Goal: Answer question/provide support

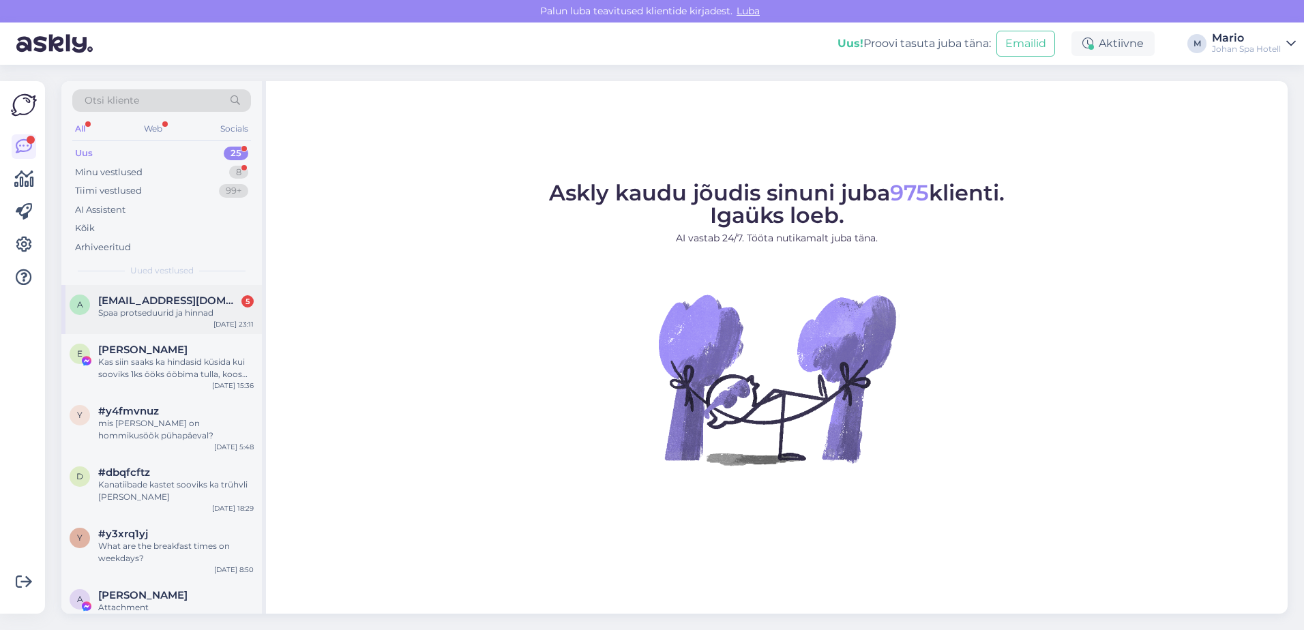
click at [152, 321] on div "a [EMAIL_ADDRESS][DOMAIN_NAME] 5 Spaa protseduurid ja hinnad [DATE] 23:11" at bounding box center [161, 309] width 200 height 49
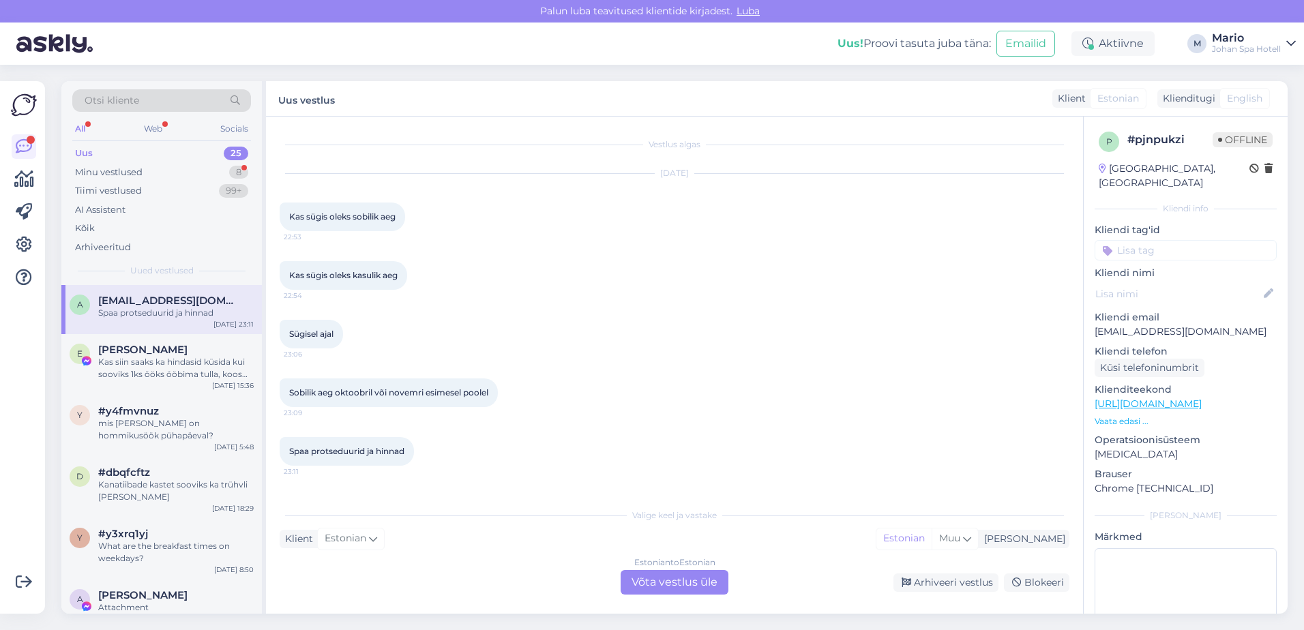
click at [649, 589] on div "Estonian to Estonian Võta vestlus üle" at bounding box center [675, 582] width 108 height 25
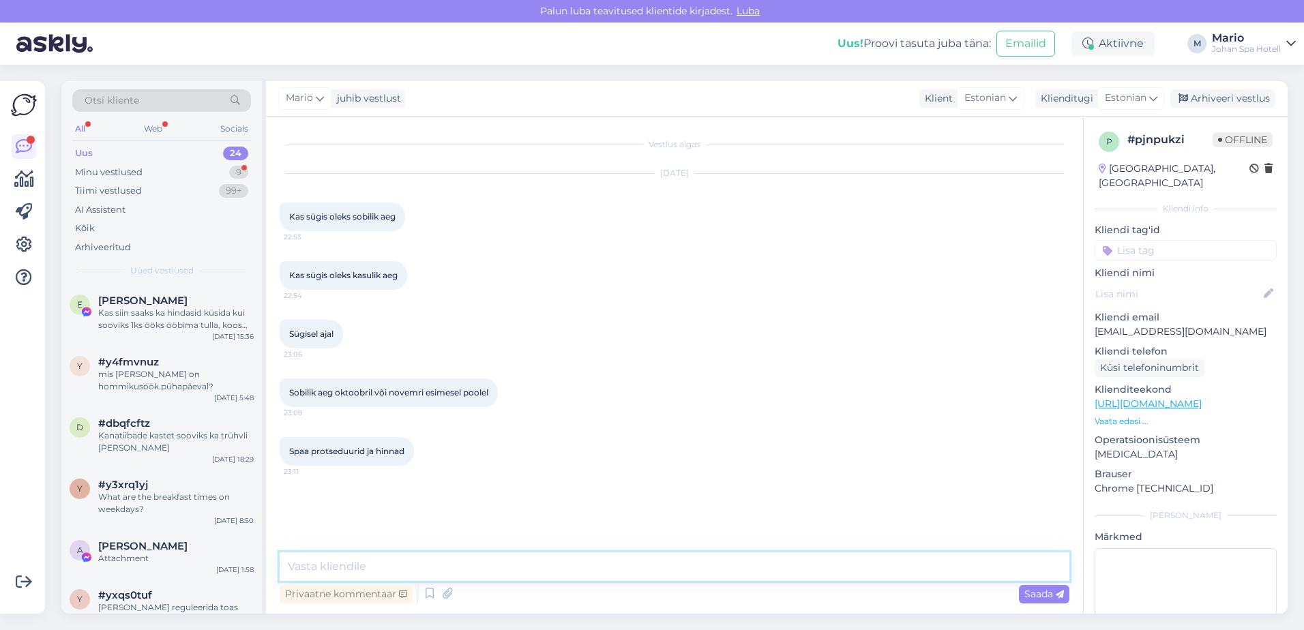
click at [541, 560] on textarea at bounding box center [675, 566] width 790 height 29
paste textarea "[URL][DOMAIN_NAME]"
click at [509, 568] on textarea "[URL][DOMAIN_NAME] siin on nimekiri" at bounding box center [675, 566] width 790 height 29
click at [654, 565] on textarea "[URL][DOMAIN_NAME] siin on protseduuride nimekiri" at bounding box center [675, 566] width 790 height 29
click at [653, 565] on textarea "[URL][DOMAIN_NAME] siin on protseduuride nimekiri. saatke meilile" at bounding box center [675, 566] width 790 height 29
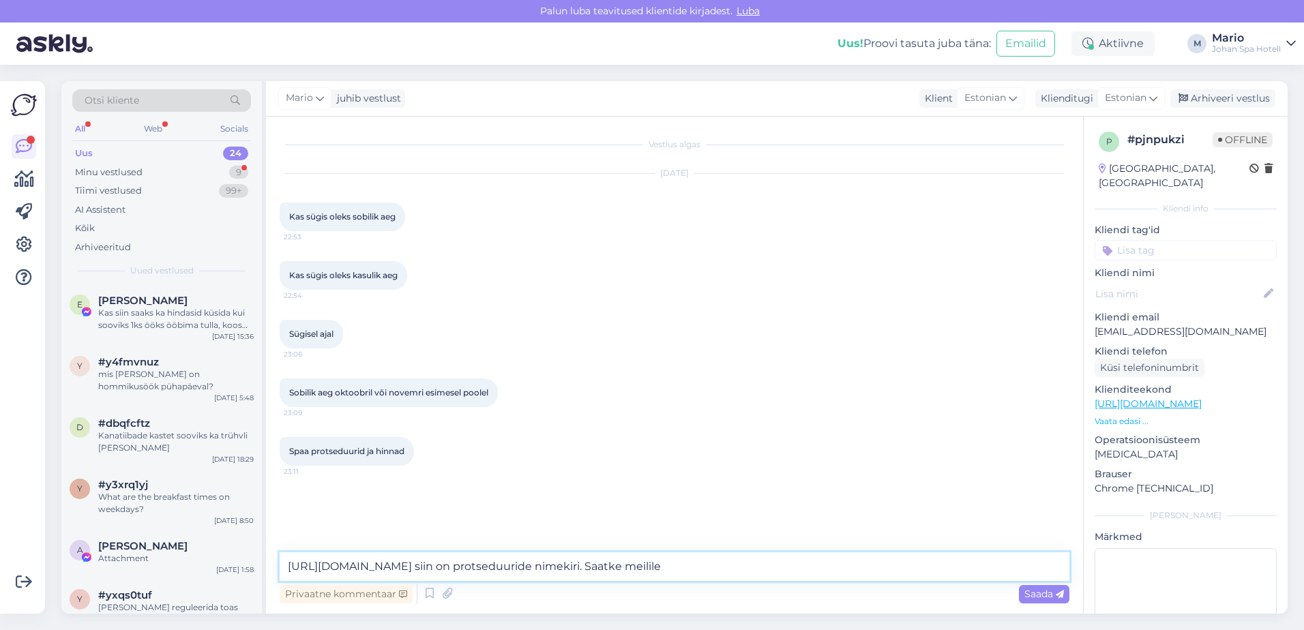
click at [753, 561] on textarea "[URL][DOMAIN_NAME] siin on protseduuride nimekiri. Saatke meilile" at bounding box center [675, 566] width 790 height 29
click at [756, 567] on textarea "[URL][DOMAIN_NAME] siin on protseduuride nimekiri. Saatke meilile millist prots…" at bounding box center [675, 566] width 790 height 29
click at [844, 571] on textarea "[URL][DOMAIN_NAME] siin on protseduuride nimekiri. Saatke meilile millist prots…" at bounding box center [675, 566] width 790 height 29
type textarea "[URL][DOMAIN_NAME] siin on protseduuride nimekiri. Saatke meilile millist prots…"
click at [1050, 596] on span "Saada" at bounding box center [1044, 594] width 40 height 12
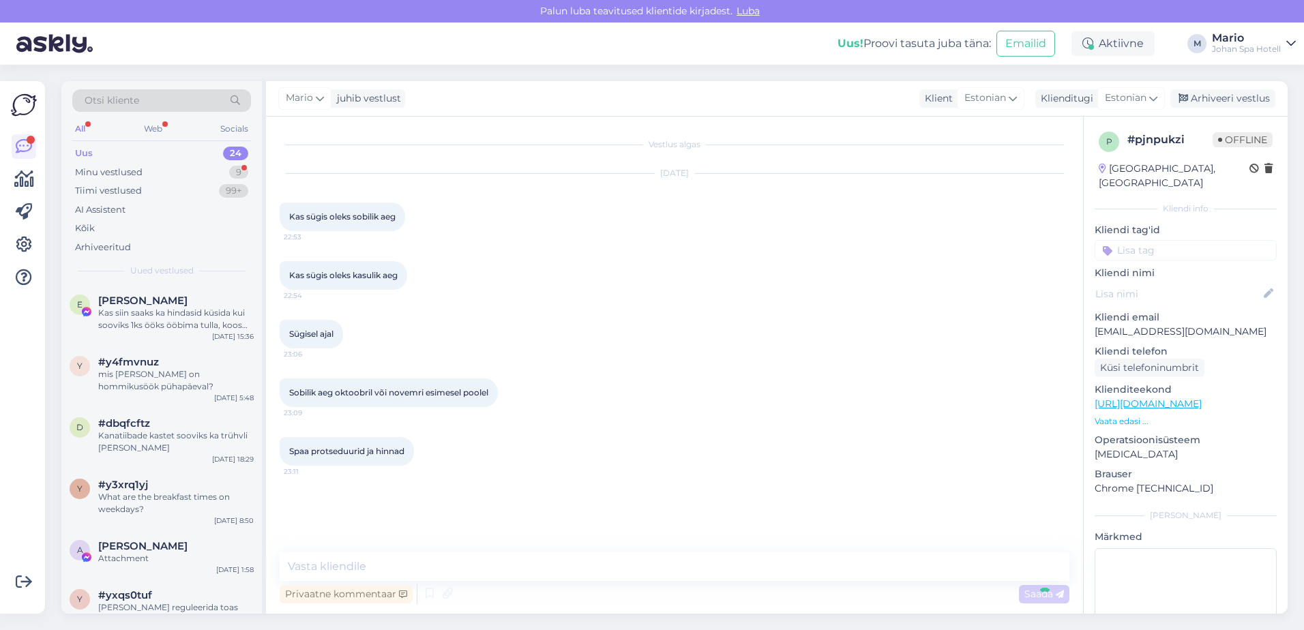
scroll to position [53, 0]
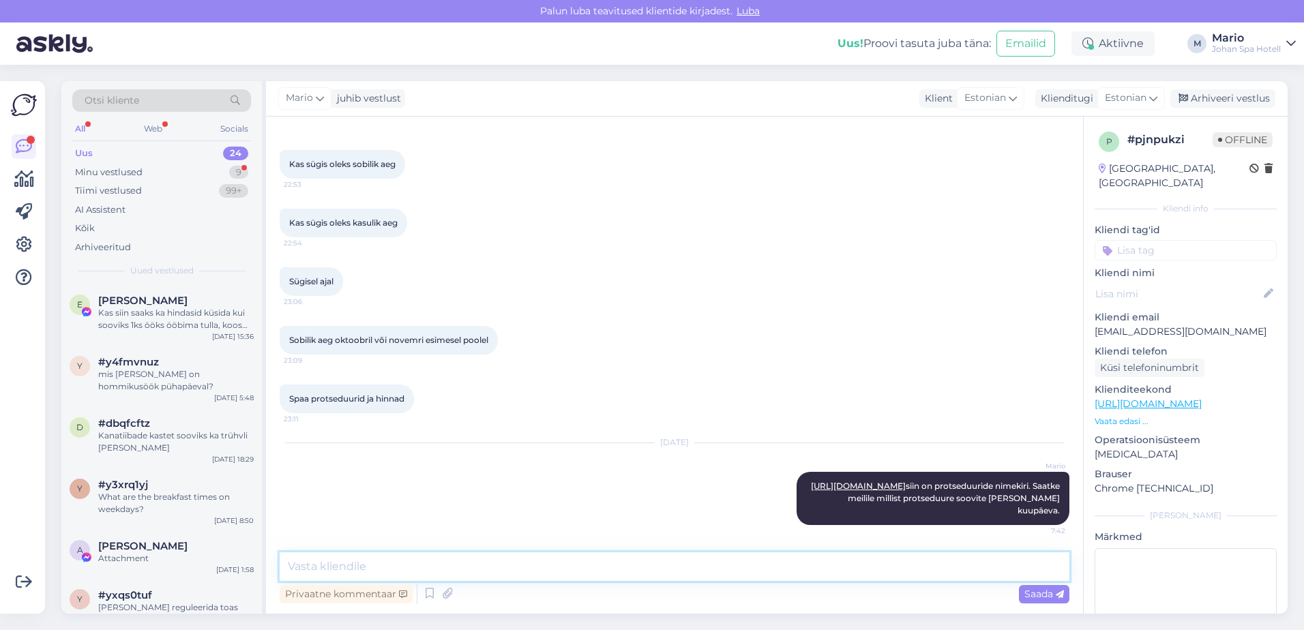
click at [657, 573] on textarea at bounding box center [675, 566] width 790 height 29
